Goal: Navigation & Orientation: Find specific page/section

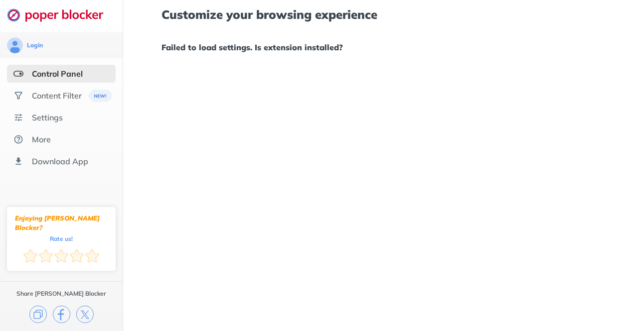
click at [54, 78] on div "Control Panel" at bounding box center [57, 74] width 51 height 10
click at [48, 93] on div "Content Filter" at bounding box center [57, 96] width 50 height 10
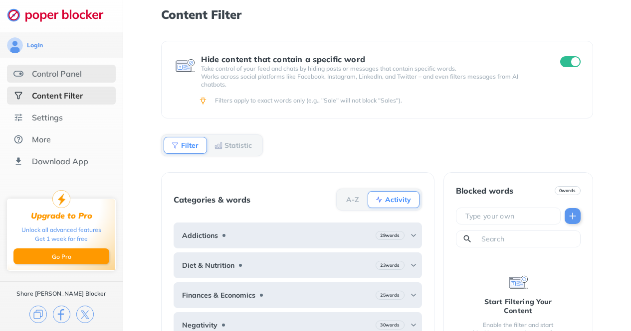
click at [47, 75] on div "Control Panel" at bounding box center [57, 74] width 50 height 10
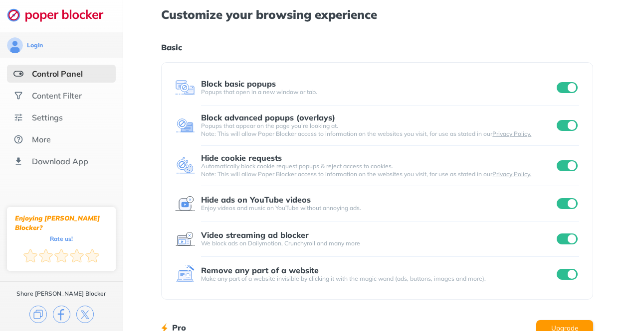
scroll to position [41, 0]
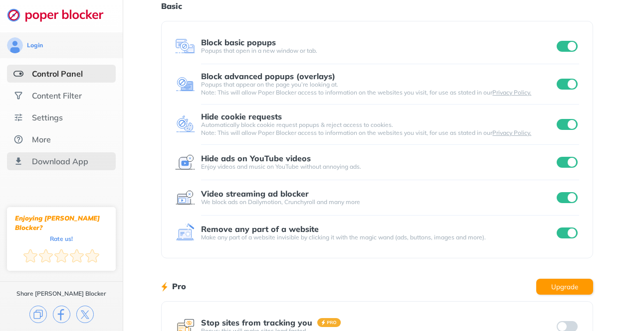
click at [54, 161] on div "Download App" at bounding box center [60, 162] width 56 height 10
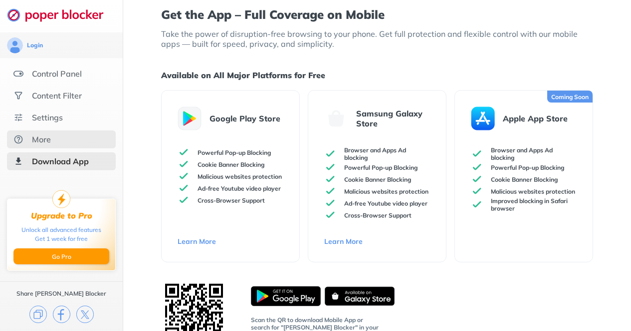
click at [69, 139] on div "More" at bounding box center [61, 140] width 109 height 18
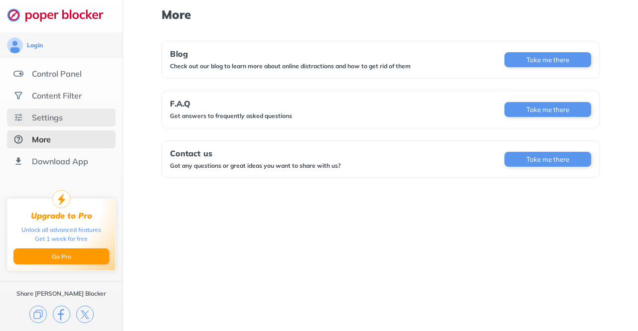
click at [74, 126] on div "Settings" at bounding box center [61, 118] width 109 height 18
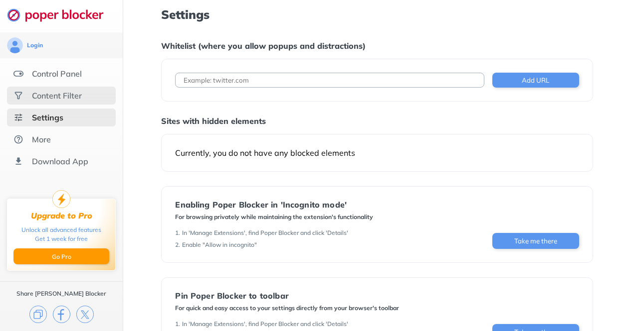
click at [89, 98] on div "Content Filter" at bounding box center [61, 96] width 109 height 18
